Goal: Information Seeking & Learning: Learn about a topic

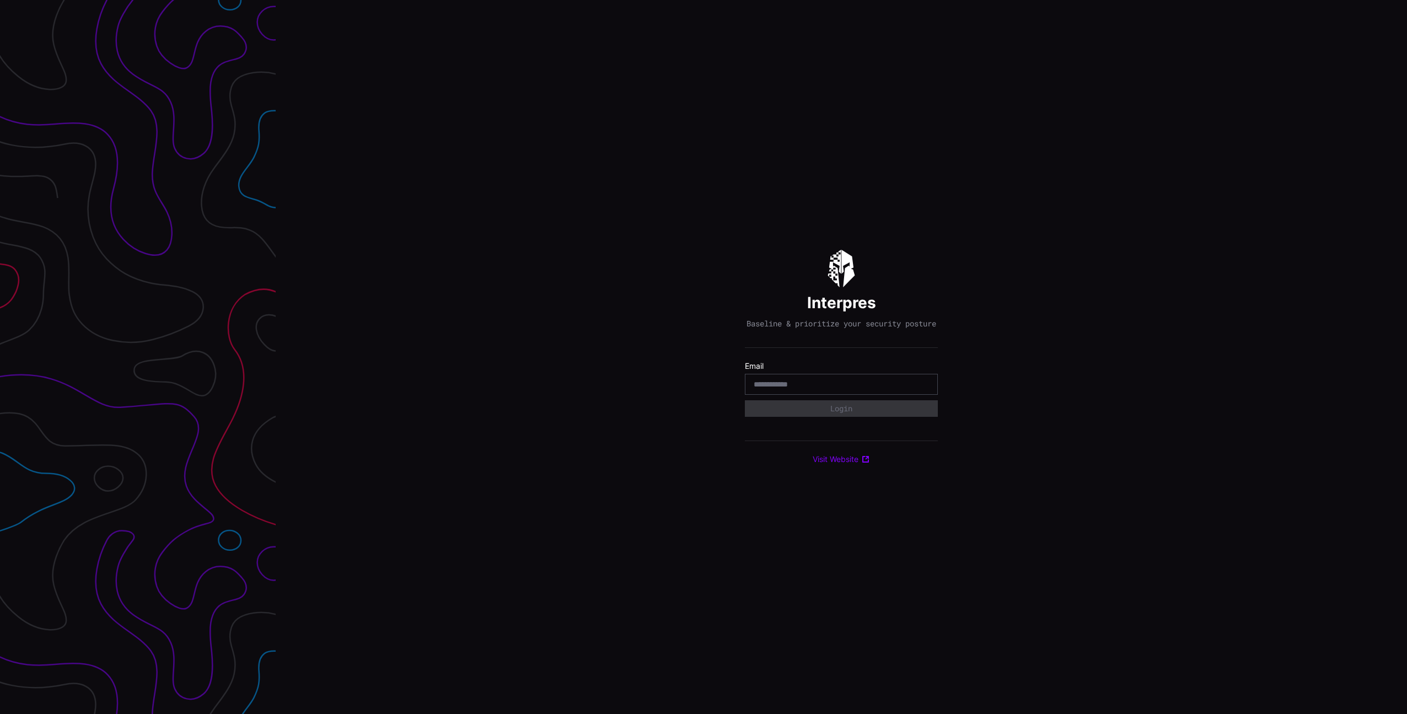
click at [838, 383] on div at bounding box center [841, 384] width 193 height 21
click at [836, 385] on input "email" at bounding box center [841, 384] width 175 height 10
type input "**********"
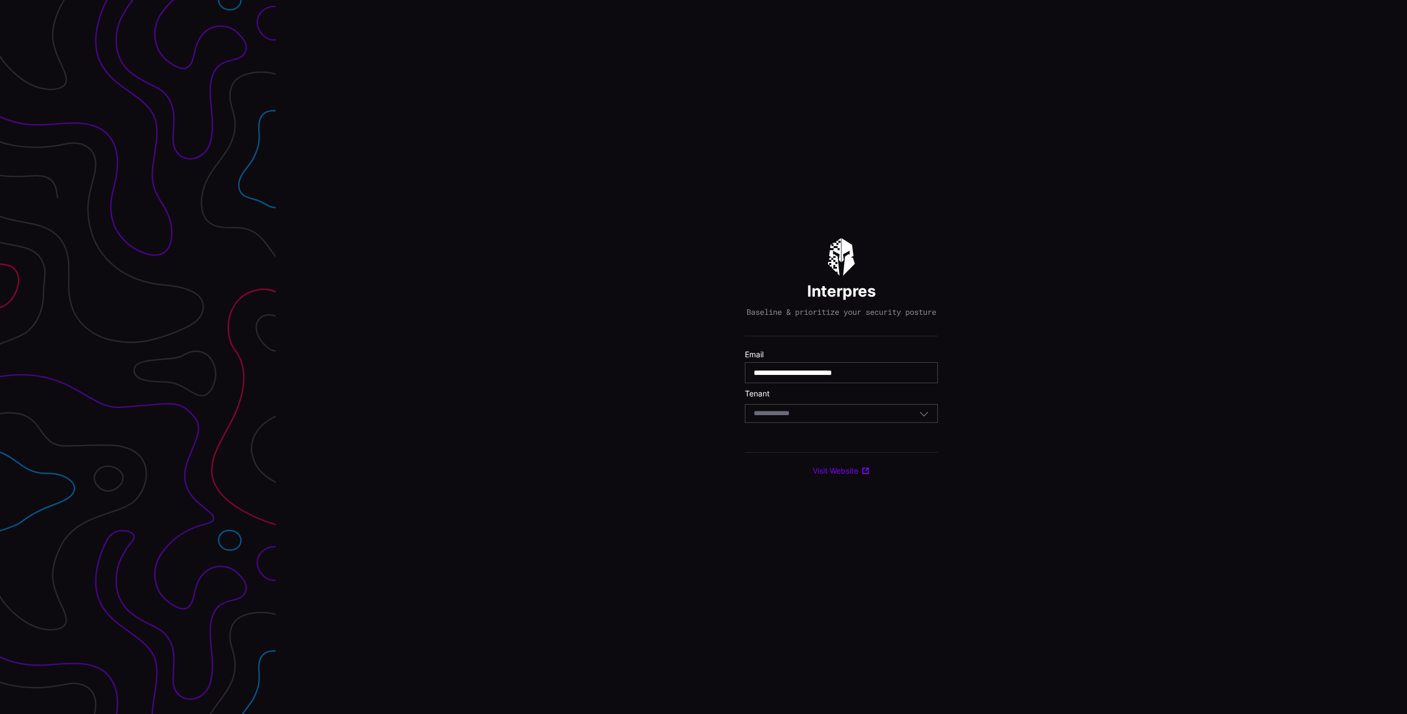
click at [858, 415] on div "Select Tenant" at bounding box center [836, 413] width 165 height 10
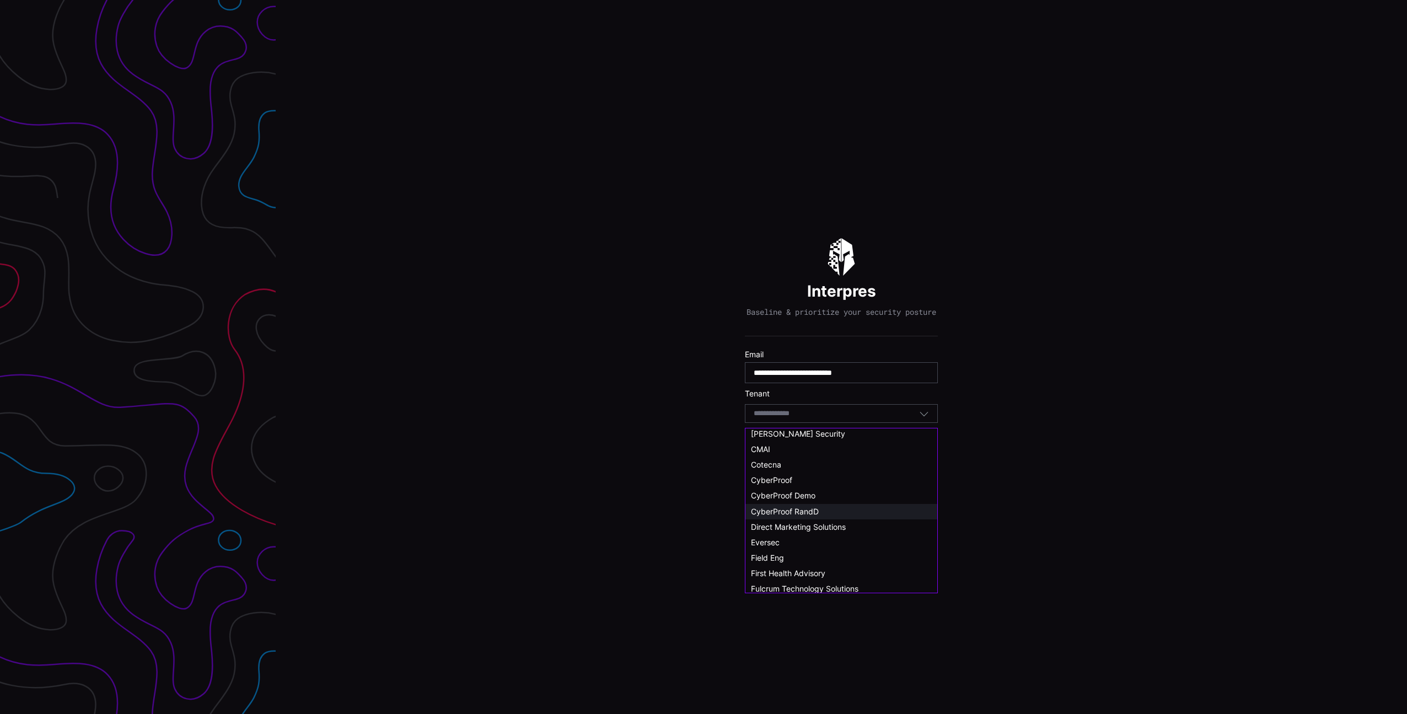
scroll to position [100, 0]
click at [821, 446] on div "CyberProof Demo" at bounding box center [841, 445] width 181 height 10
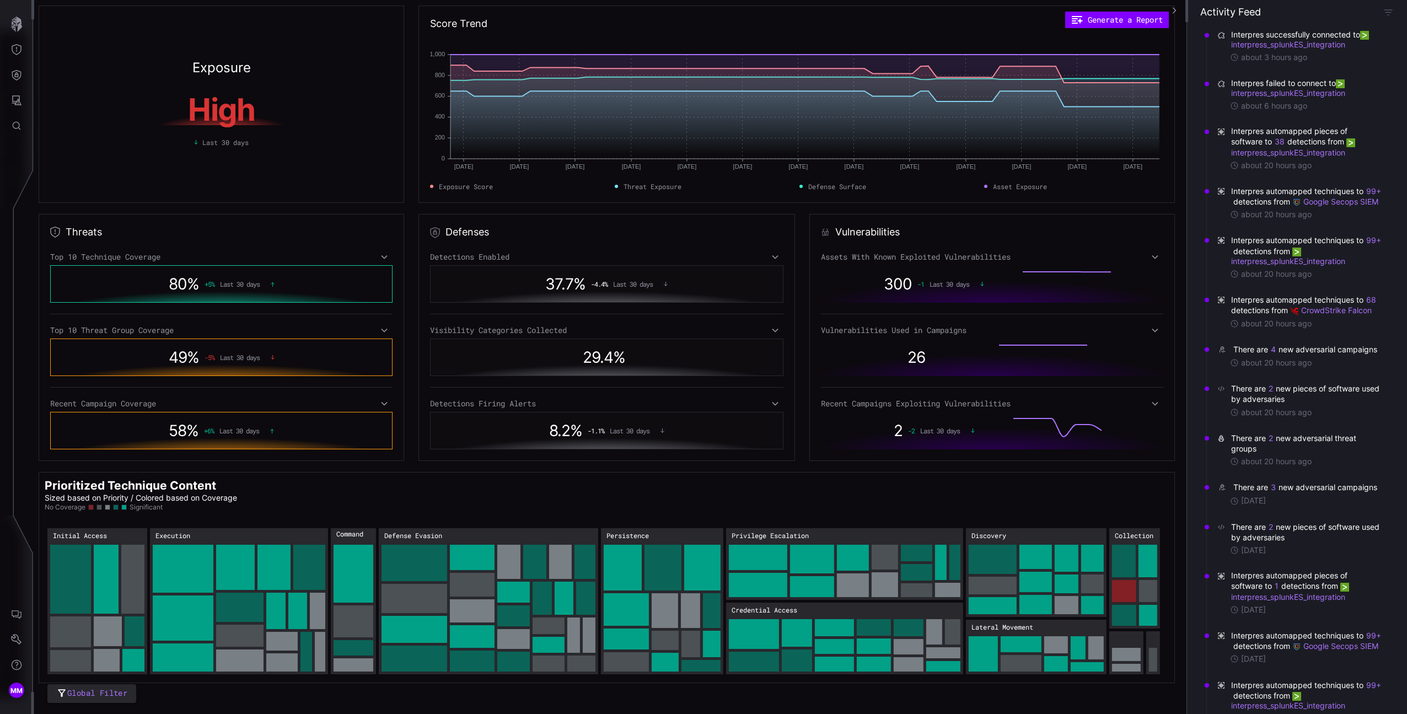
click at [747, 257] on div "Detections Enabled" at bounding box center [607, 257] width 354 height 10
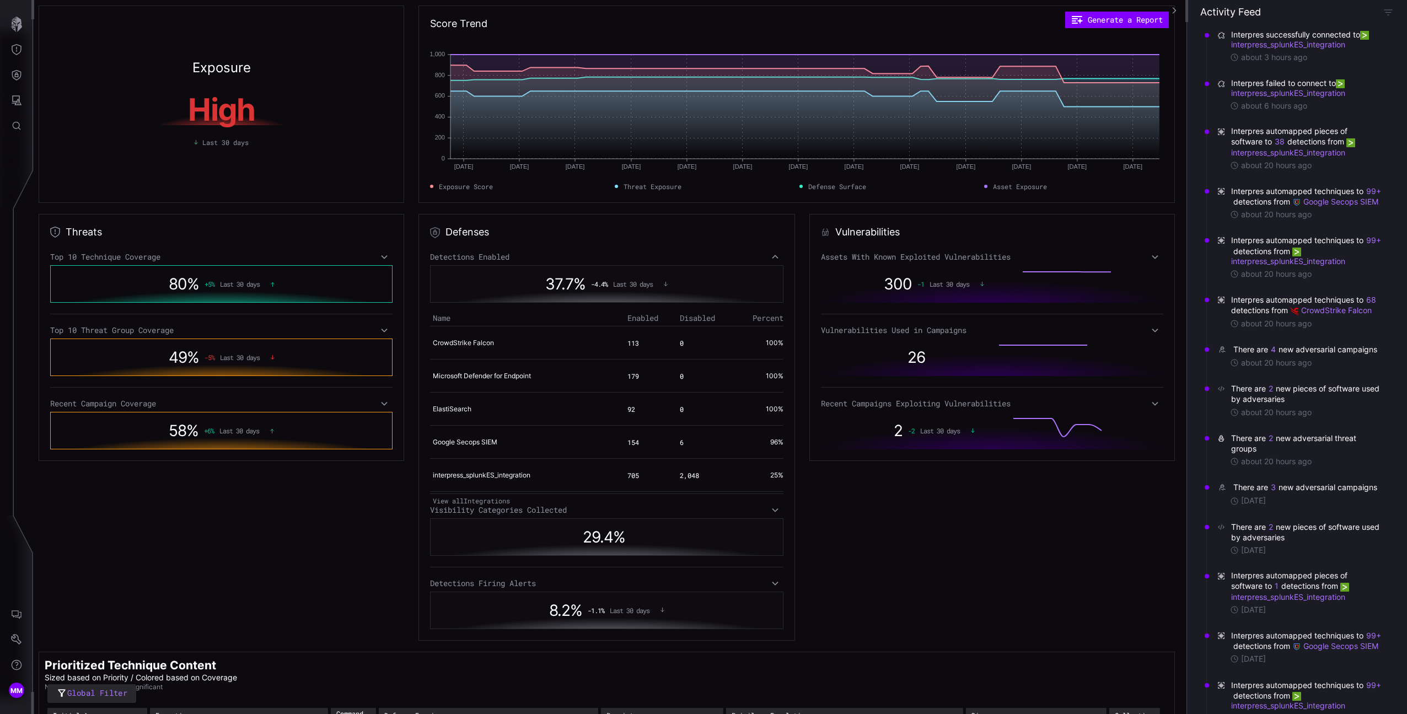
click at [747, 257] on div "Detections Enabled" at bounding box center [607, 257] width 354 height 10
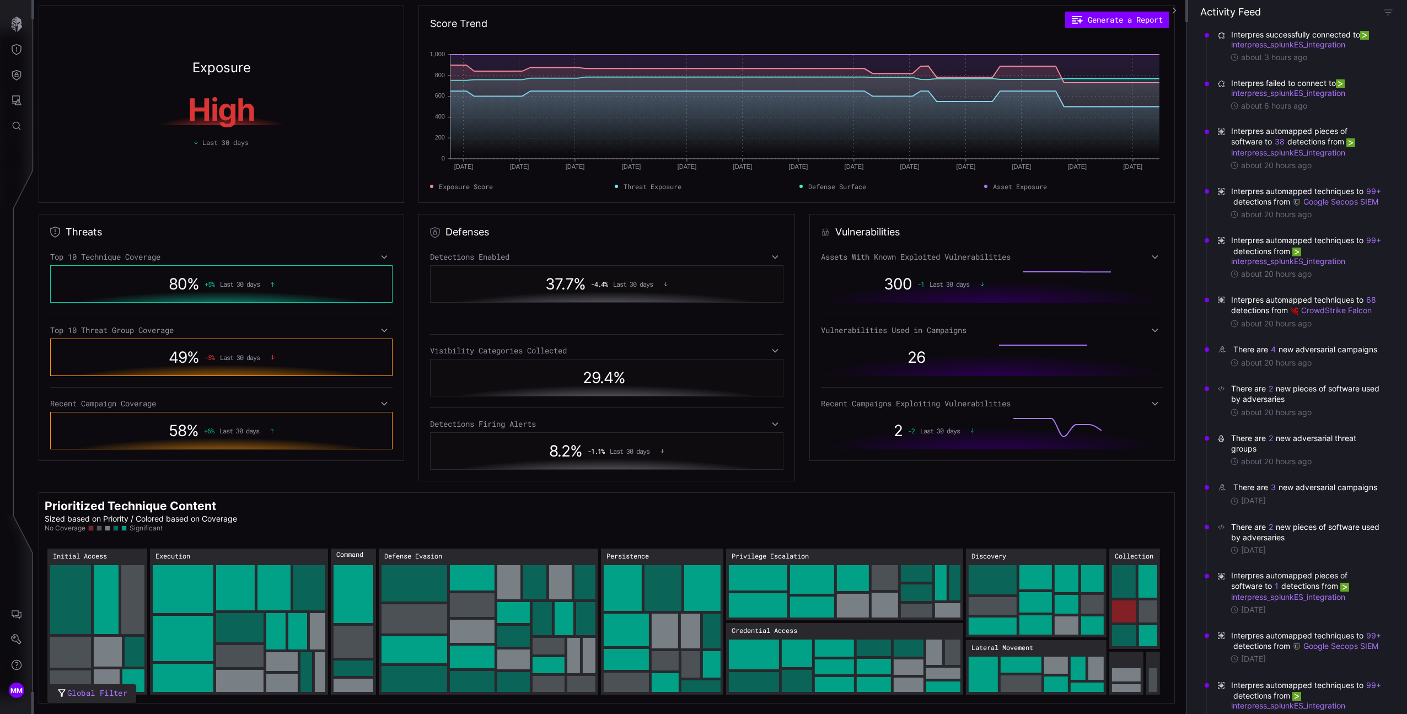
click at [973, 263] on div "Assets With Known Exploited Vulnerabilities 300 -1 Last 30 days Vulnerabilities…" at bounding box center [992, 350] width 342 height 197
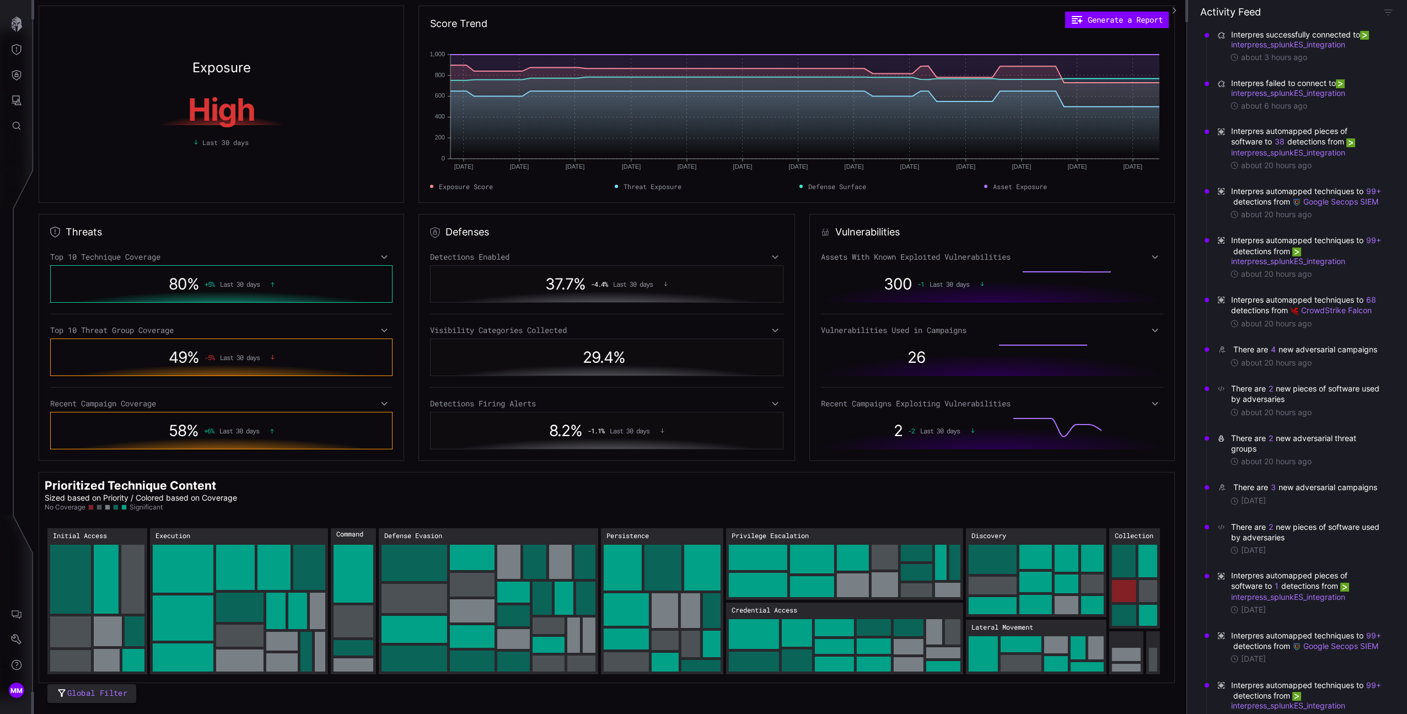
click at [967, 260] on div "Assets With Known Exploited Vulnerabilities" at bounding box center [992, 257] width 342 height 10
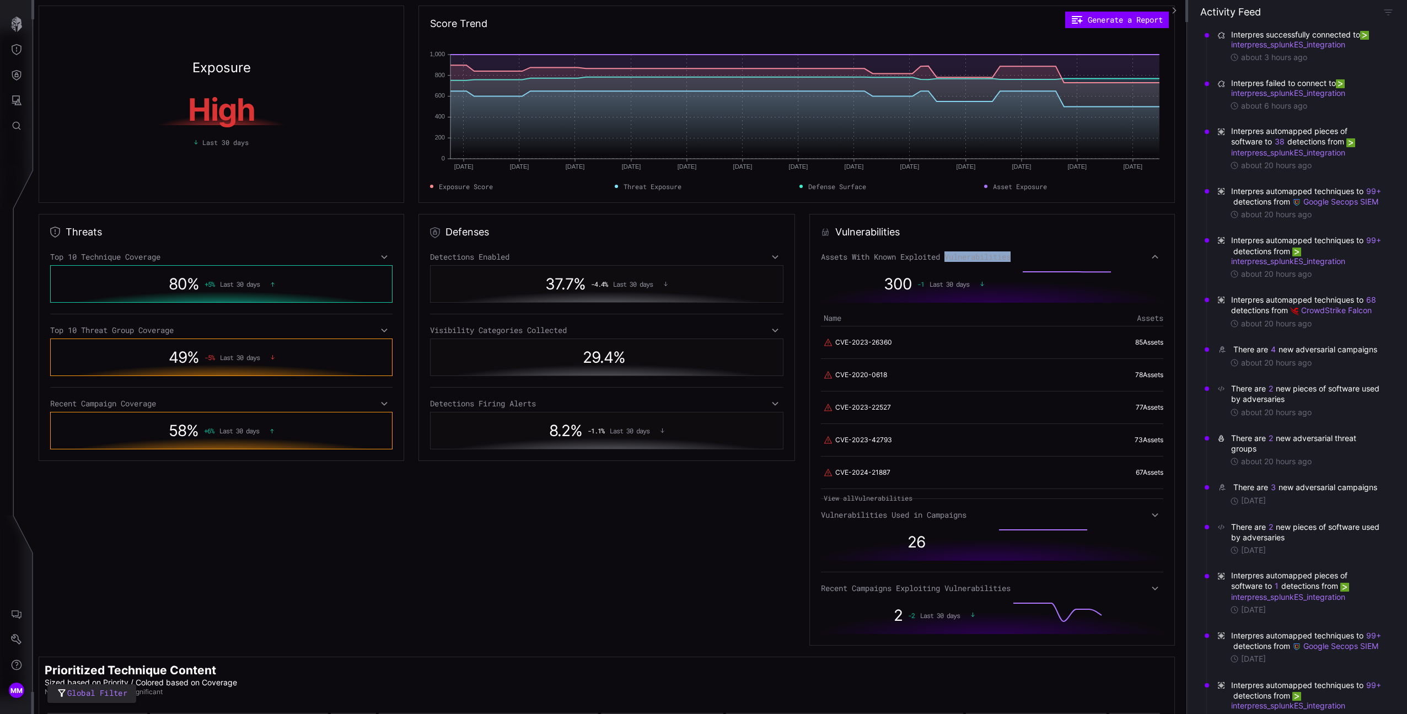
click at [967, 260] on div "Assets With Known Exploited Vulnerabilities" at bounding box center [992, 257] width 342 height 10
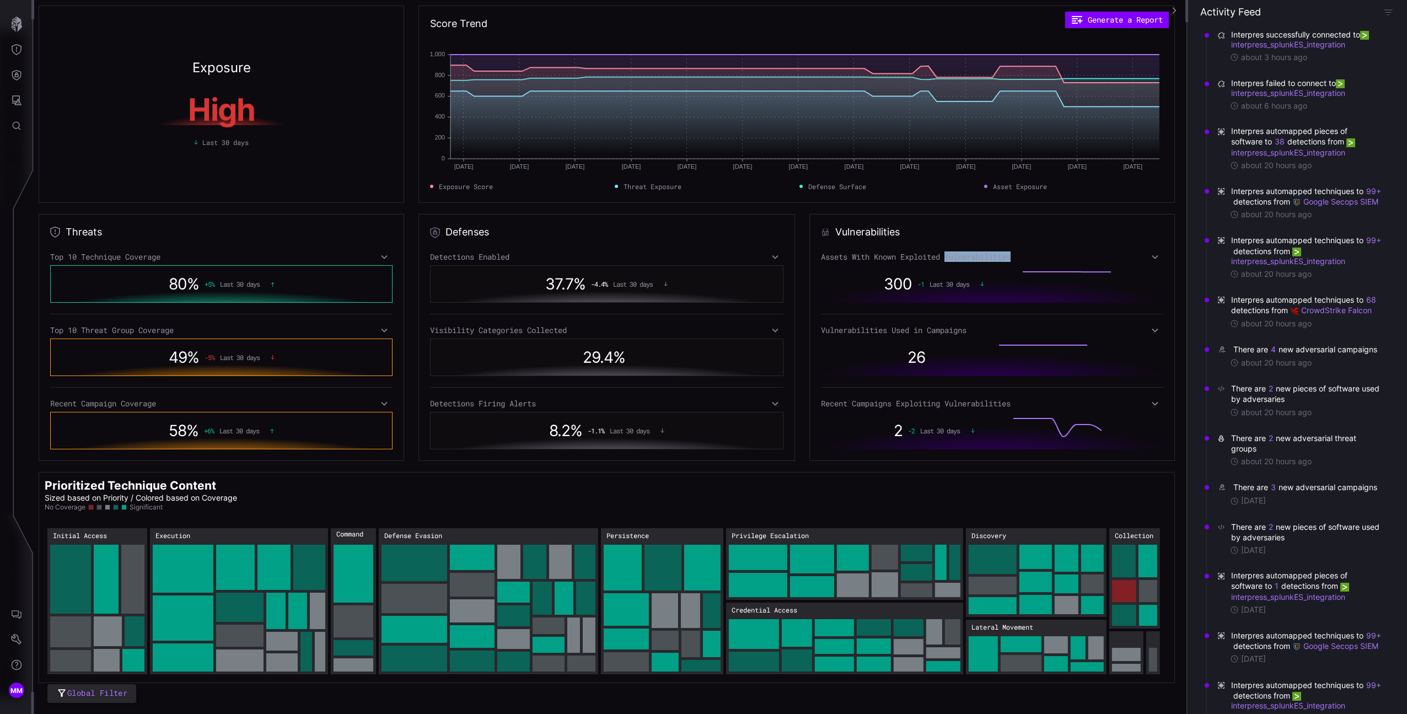
click at [1117, 254] on div "Assets With Known Exploited Vulnerabilities" at bounding box center [992, 257] width 342 height 10
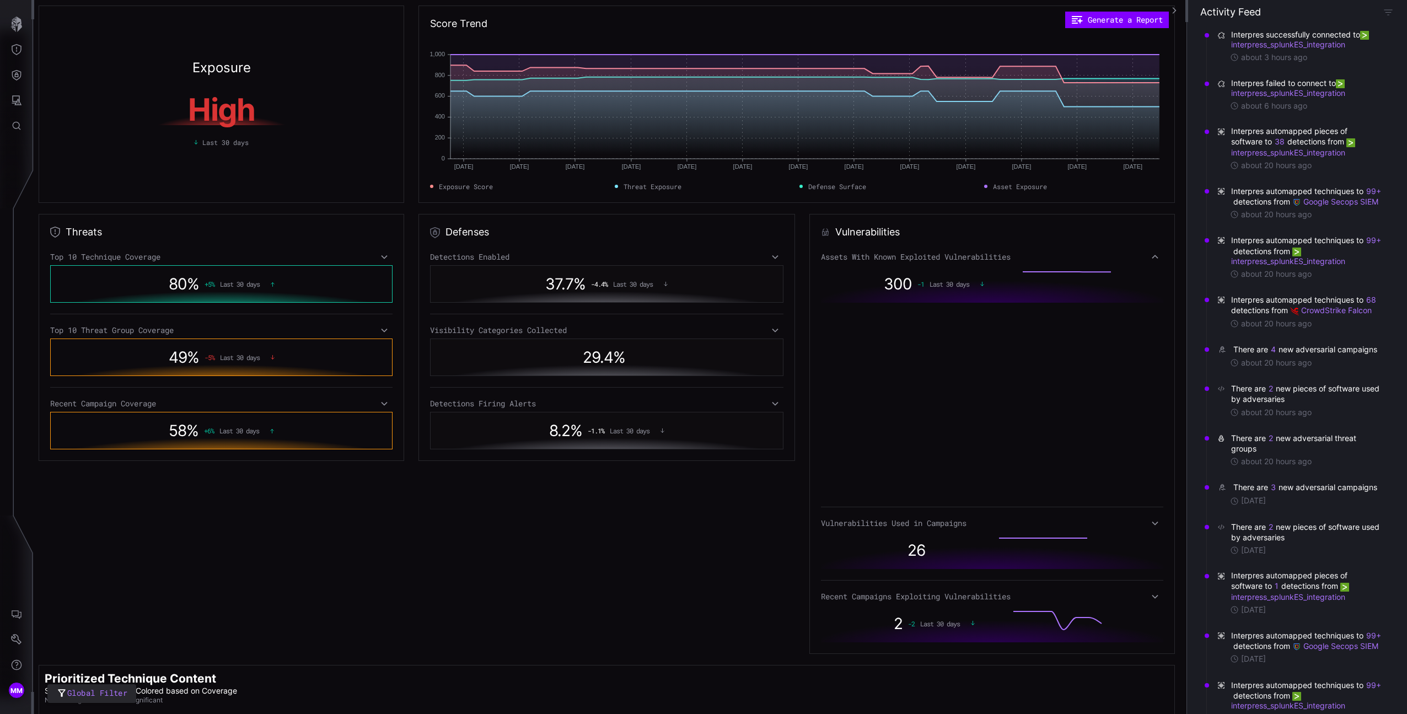
click at [1117, 254] on div "Assets With Known Exploited Vulnerabilities" at bounding box center [992, 257] width 342 height 10
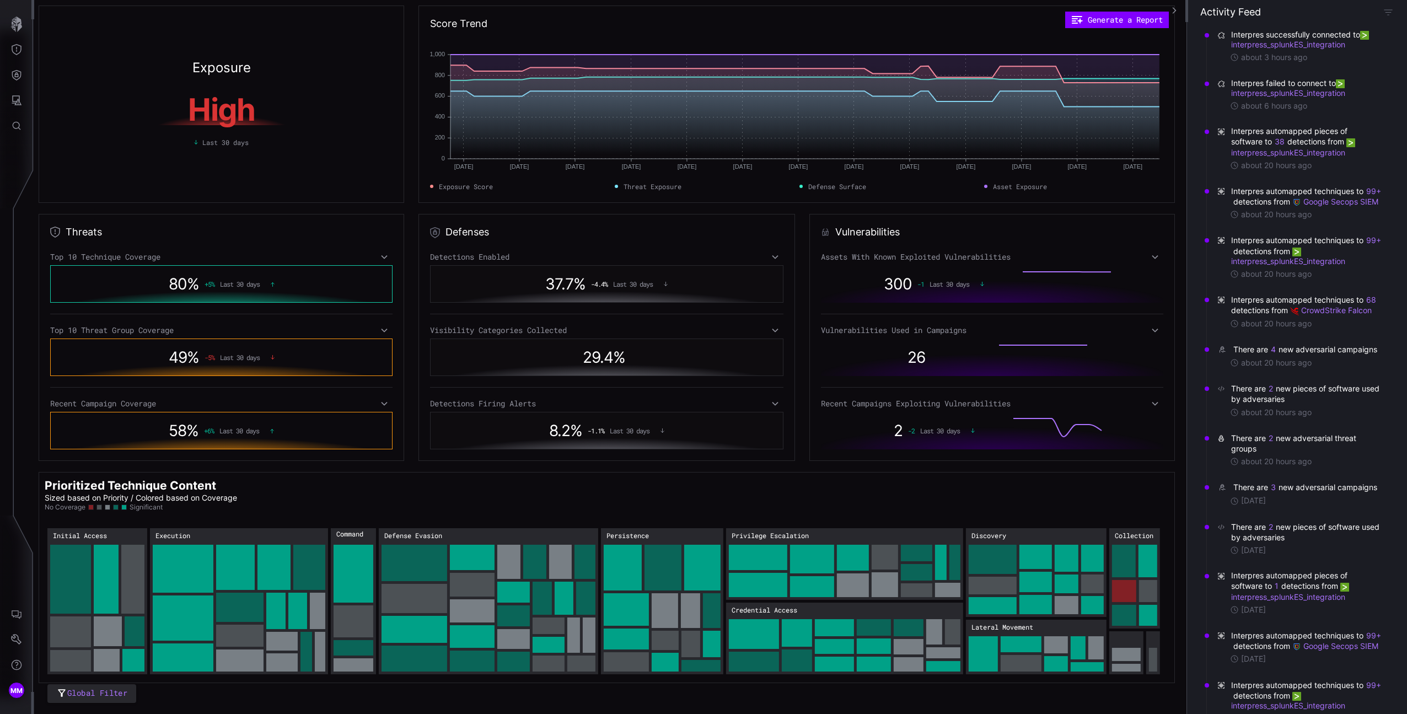
click at [789, 281] on div "Defenses Detections Enabled 37.7 % -4.4 % Last 30 days Visibility Categories Co…" at bounding box center [606, 337] width 377 height 247
click at [762, 271] on div "37.7 % -4.4 % Last 30 days" at bounding box center [607, 283] width 342 height 25
click at [760, 260] on div "Detections Enabled" at bounding box center [607, 257] width 354 height 10
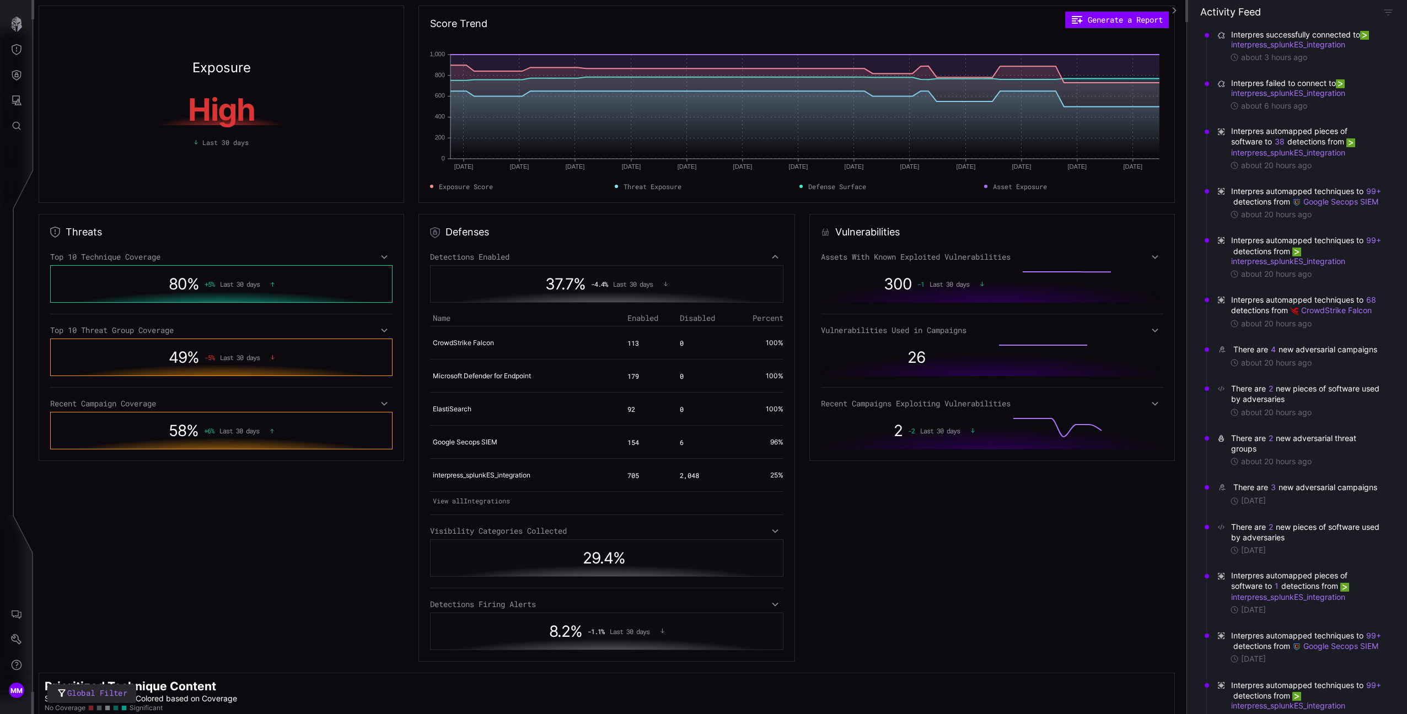
click at [759, 258] on div "Detections Enabled" at bounding box center [607, 257] width 354 height 10
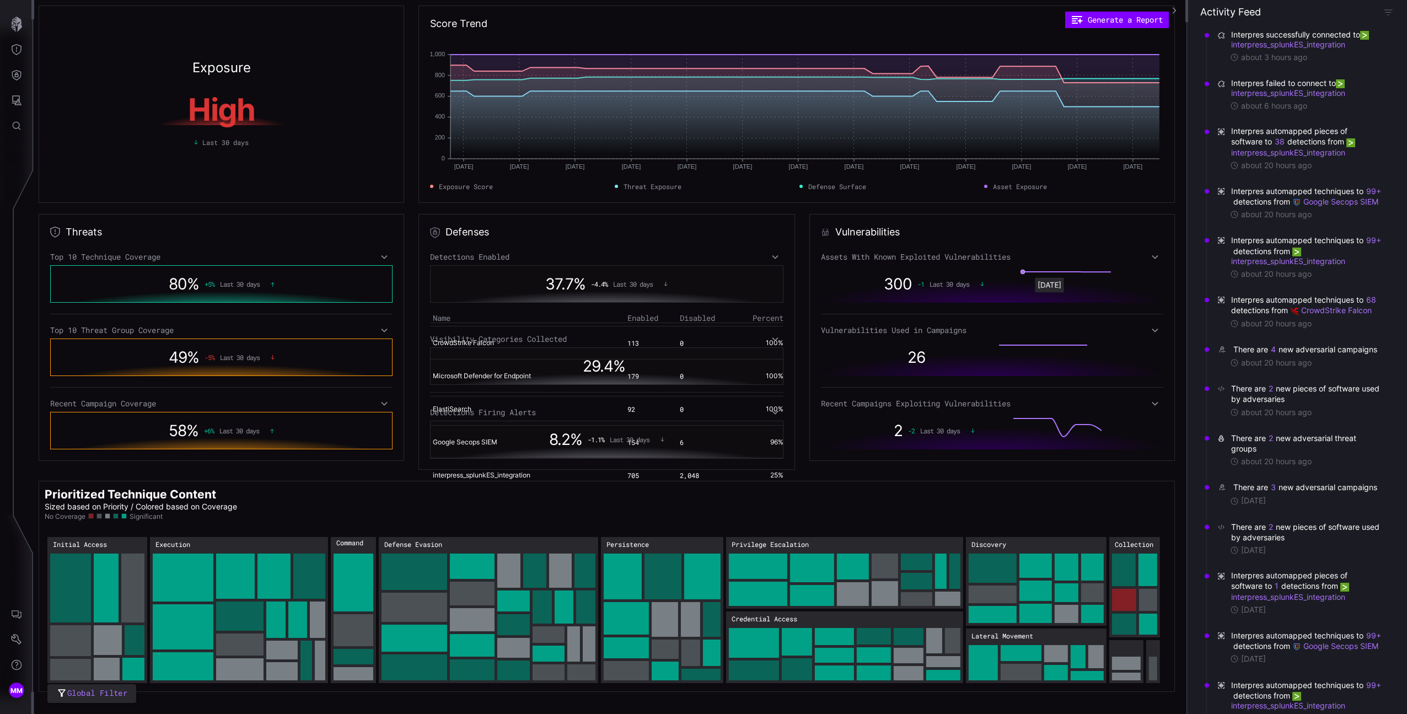
click at [1033, 273] on circle "1: 1" at bounding box center [1035, 272] width 4 height 4
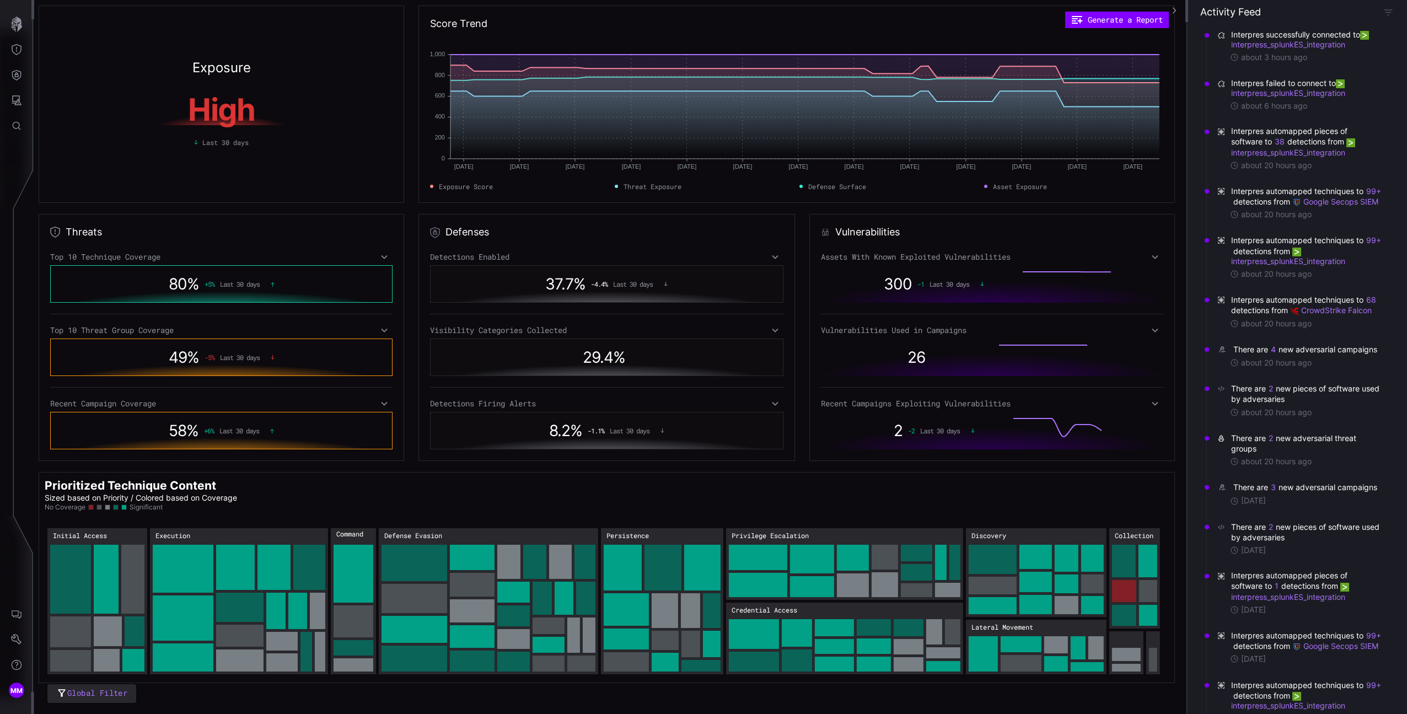
click at [1026, 260] on div "Assets With Known Exploited Vulnerabilities" at bounding box center [992, 257] width 342 height 10
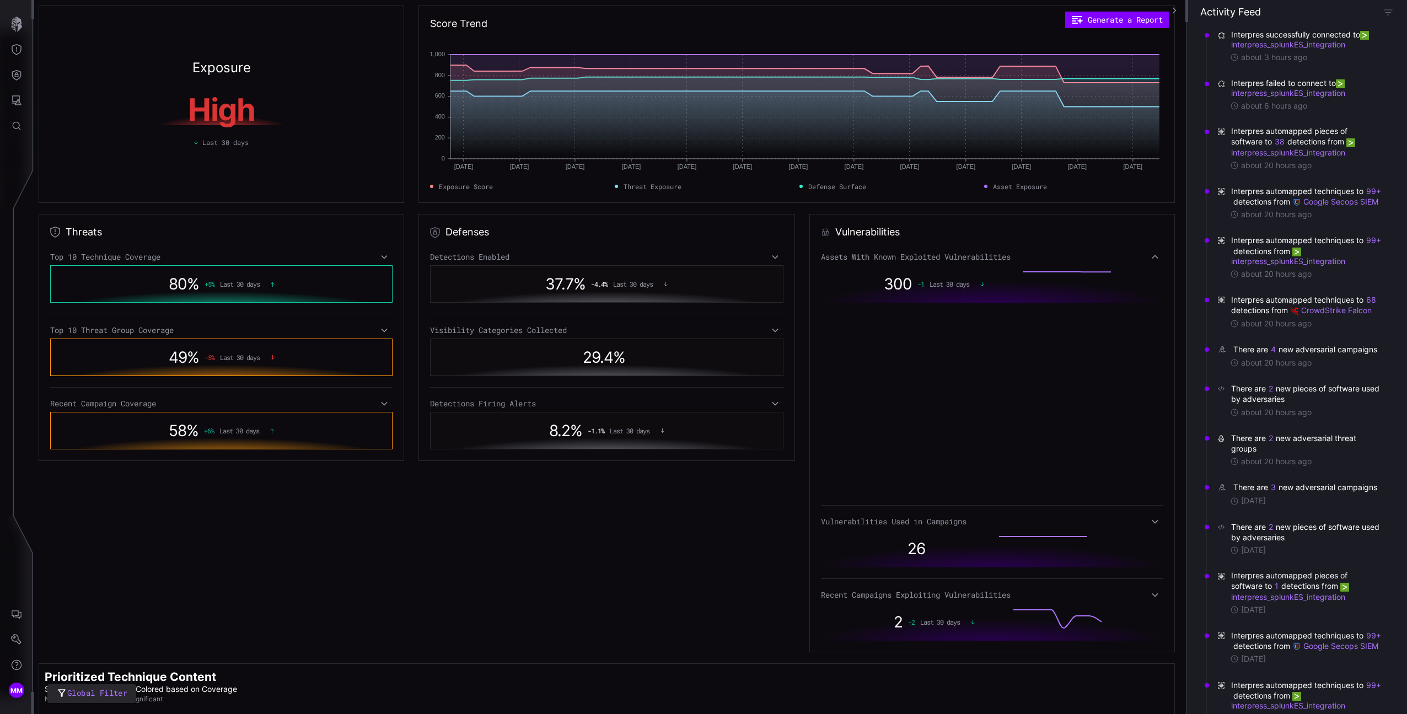
click at [1024, 259] on div "Assets With Known Exploited Vulnerabilities" at bounding box center [992, 257] width 342 height 10
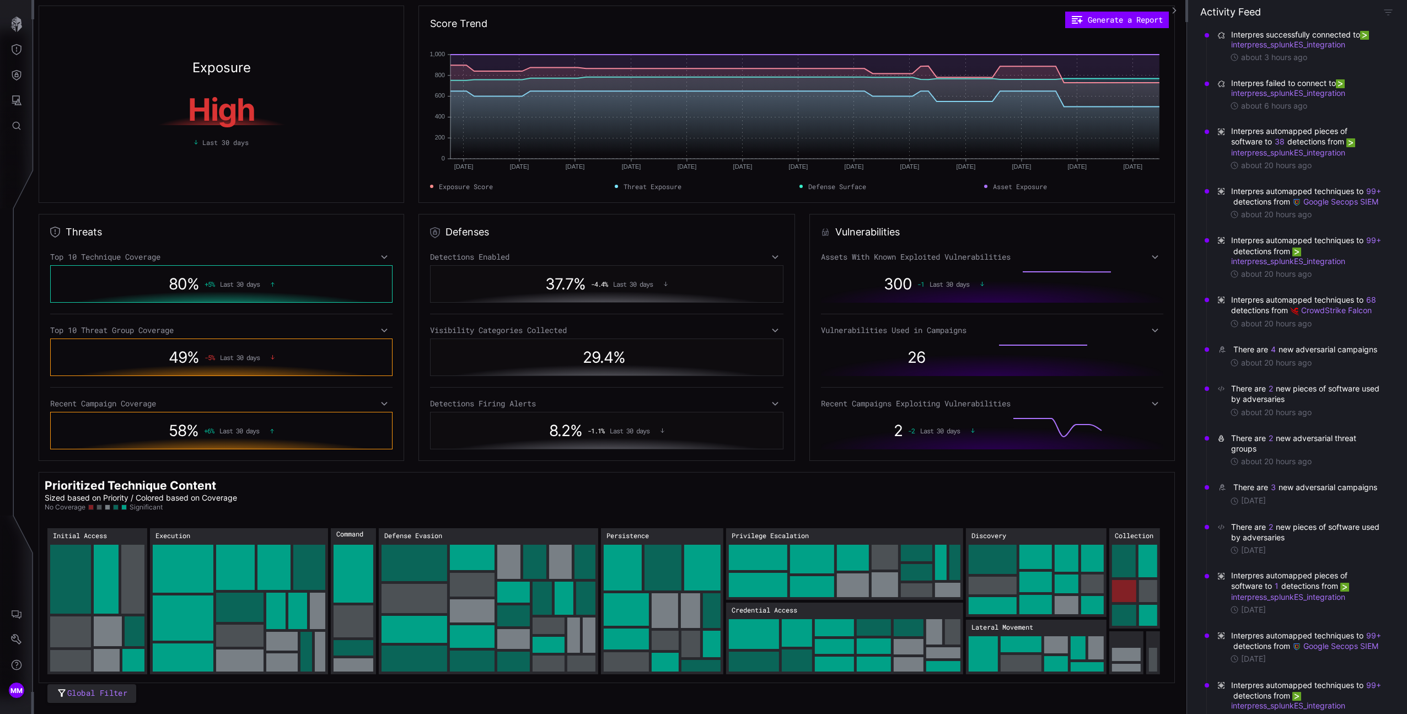
click at [1021, 270] on div "300 -1 Last 30 days" at bounding box center [992, 283] width 342 height 37
drag, startPoint x: 1084, startPoint y: 272, endPoint x: 1107, endPoint y: 272, distance: 23.7
click at [1107, 272] on g at bounding box center [1066, 283] width 93 height 26
click at [1096, 268] on div "300 -1 Last 30 days" at bounding box center [992, 283] width 342 height 37
click at [1092, 255] on div "Assets With Known Exploited Vulnerabilities" at bounding box center [992, 257] width 342 height 10
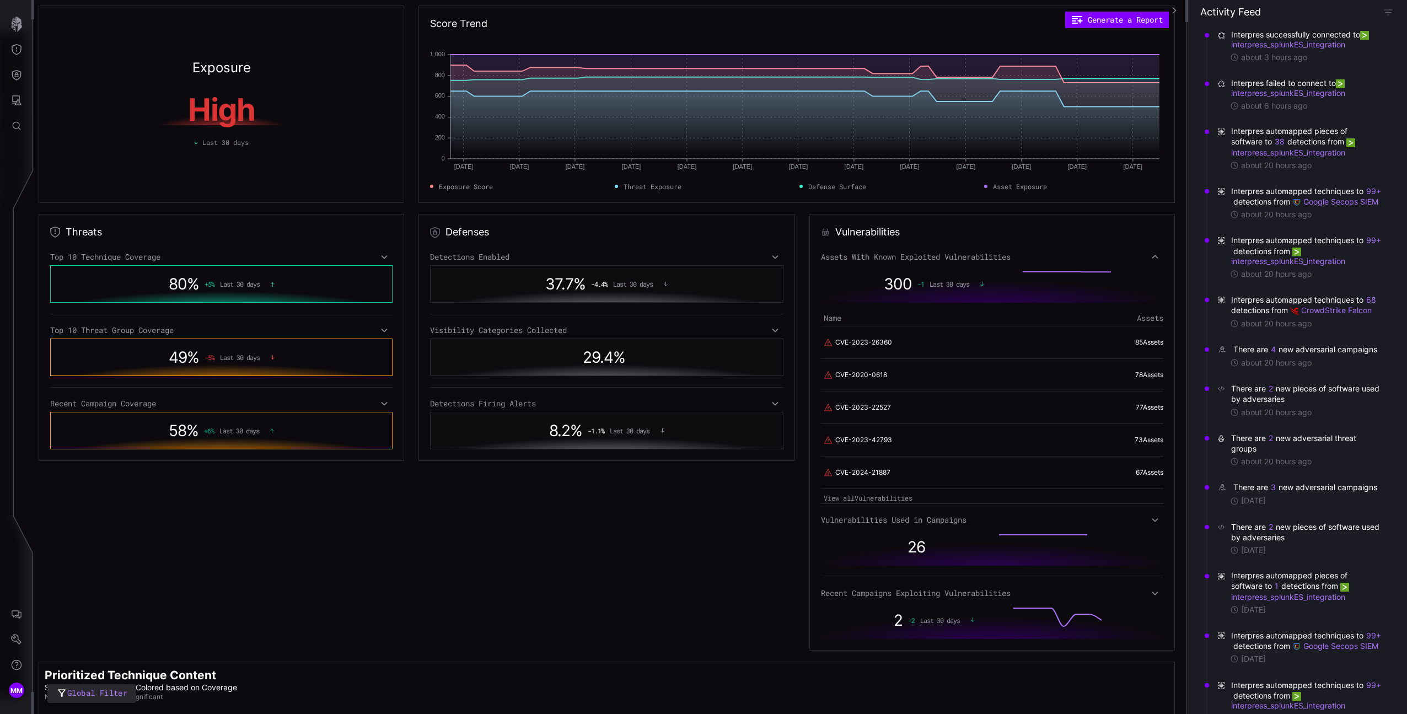
click at [1092, 255] on div "Assets With Known Exploited Vulnerabilities" at bounding box center [992, 257] width 342 height 10
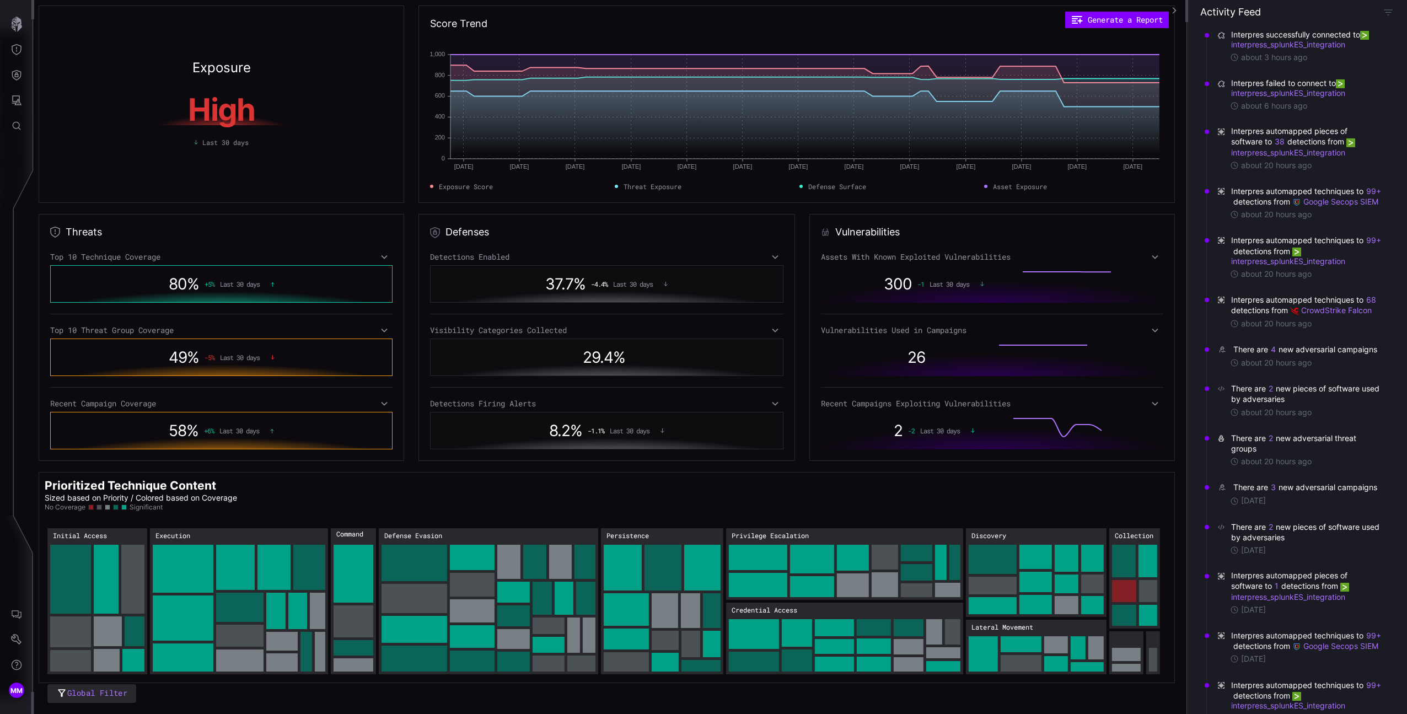
click at [1072, 327] on div "Vulnerabilities Used in Campaigns" at bounding box center [992, 330] width 342 height 10
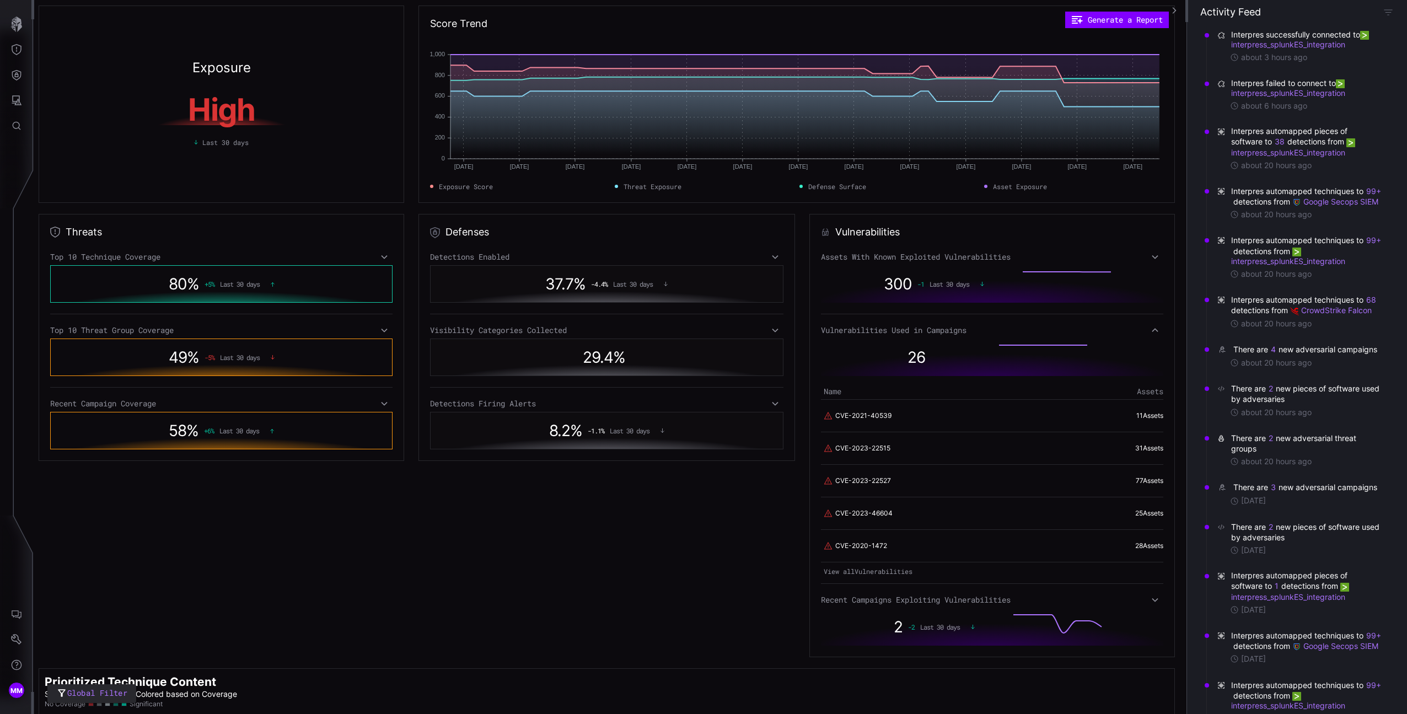
click at [1072, 327] on div "Vulnerabilities Used in Campaigns" at bounding box center [992, 330] width 342 height 10
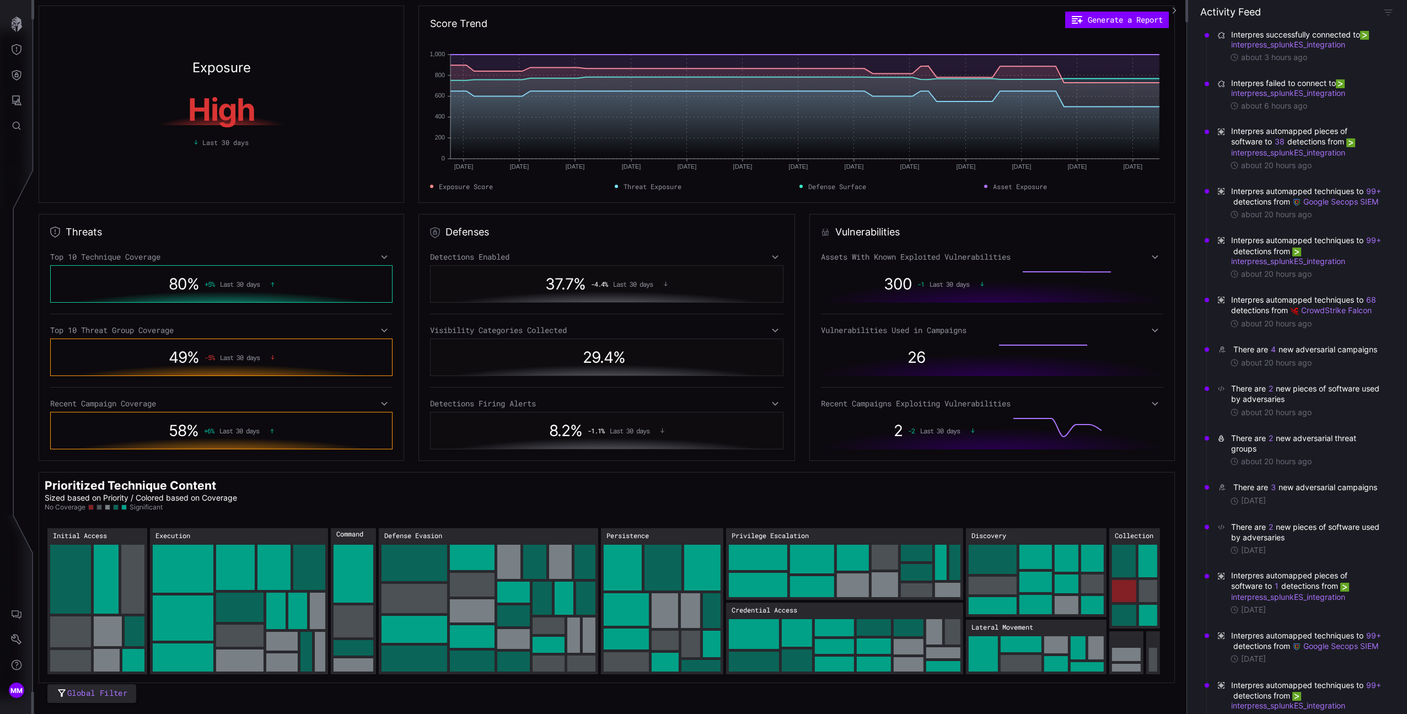
click at [1070, 211] on div "Exposure High Last 30 days Score Trend Generate a Report [DATE] [DATE] [DATE] […" at bounding box center [609, 357] width 1153 height 714
click at [19, 67] on button "Defense Surface" at bounding box center [17, 74] width 32 height 25
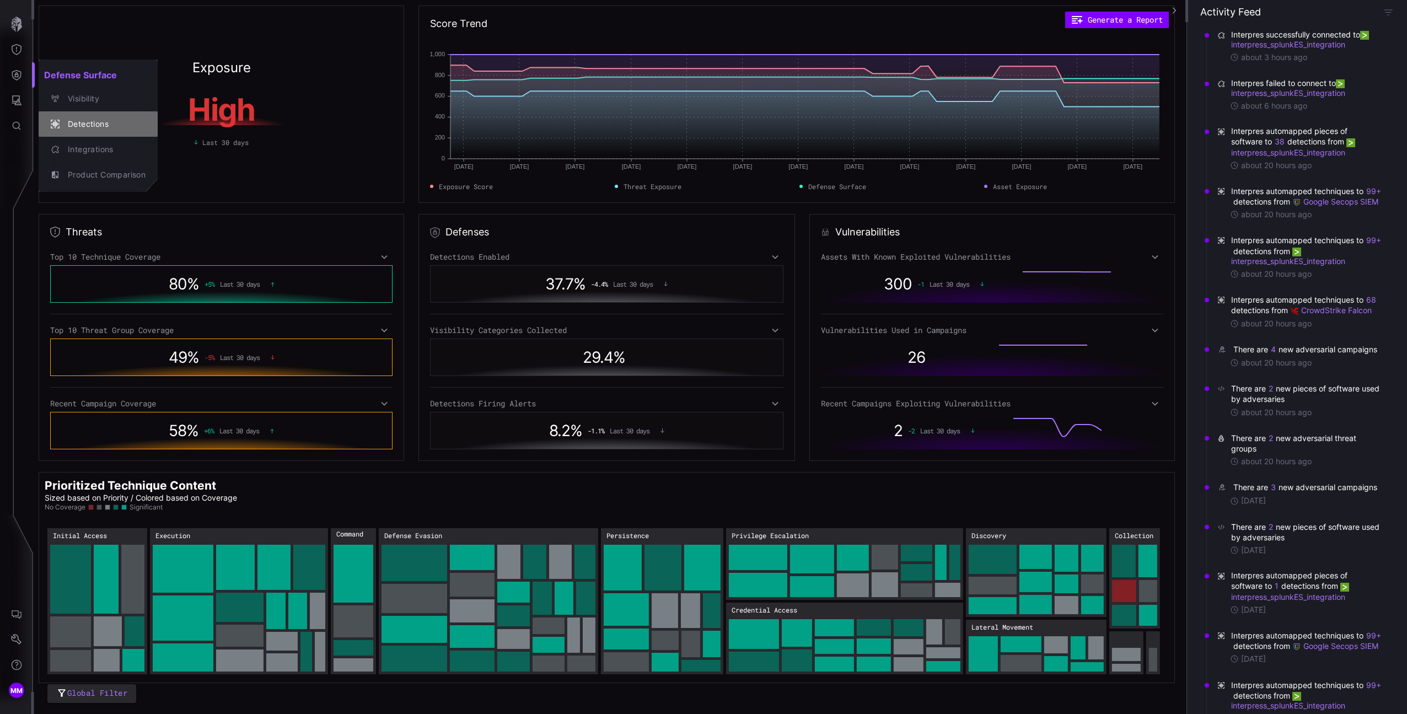
click at [87, 111] on button "Detections" at bounding box center [98, 123] width 119 height 25
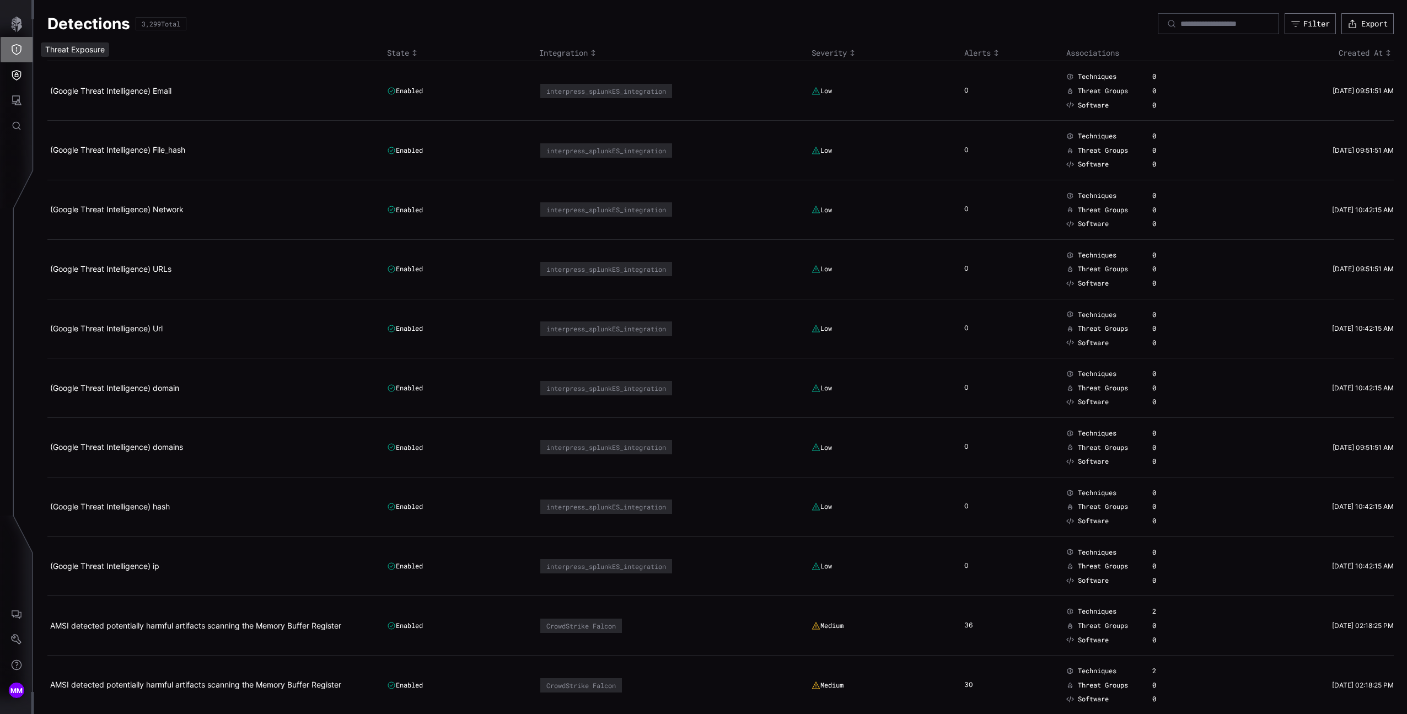
click at [21, 52] on icon "Threat Exposure" at bounding box center [16, 49] width 11 height 11
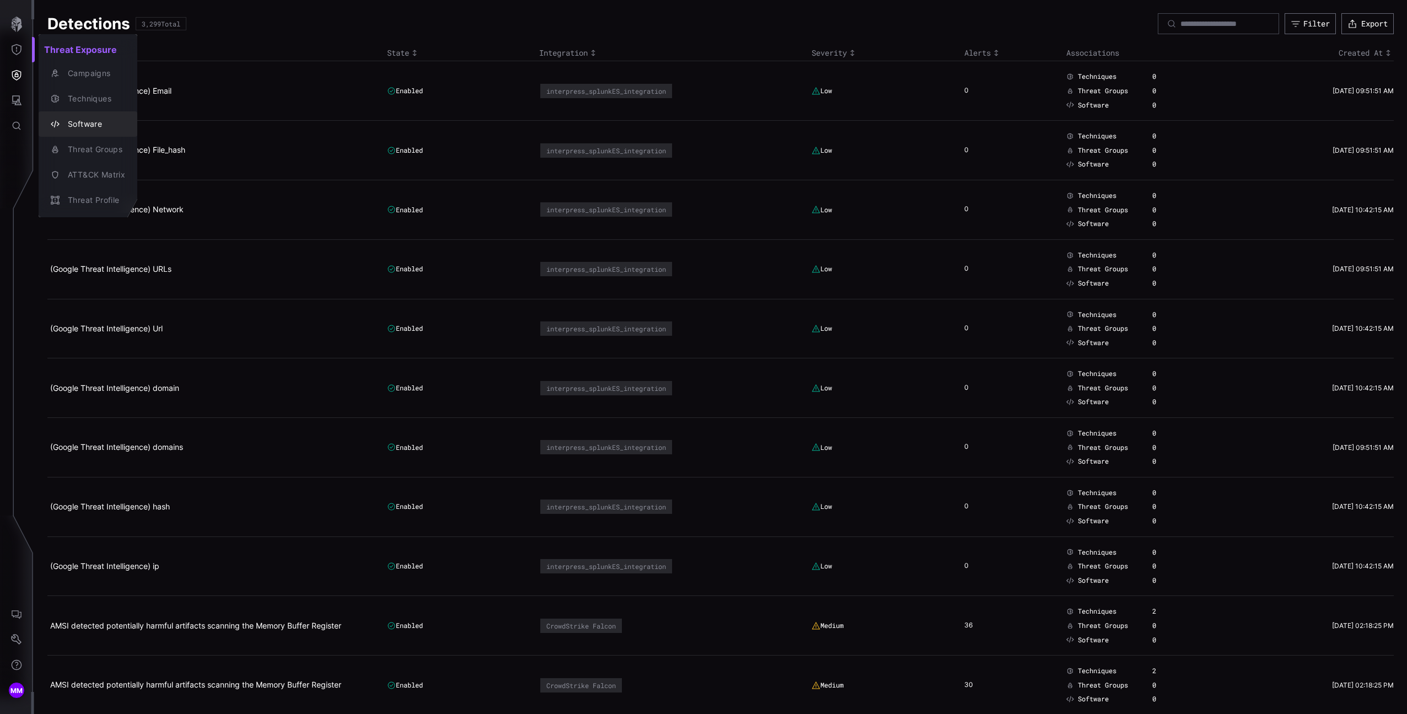
click at [80, 109] on button "Techniques" at bounding box center [88, 98] width 99 height 25
